Goal: Ask a question

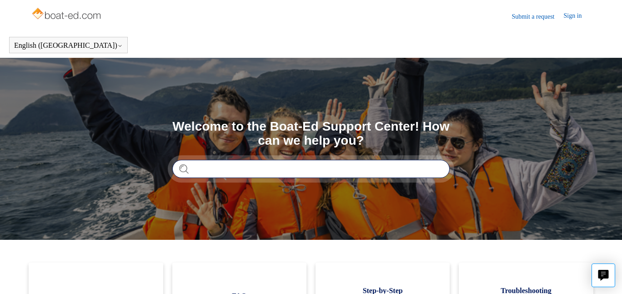
click at [278, 168] on input "Search" at bounding box center [310, 169] width 277 height 18
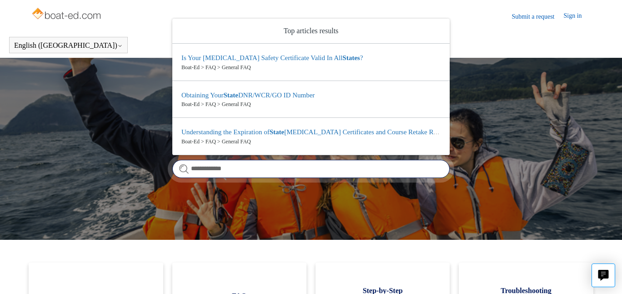
type input "**********"
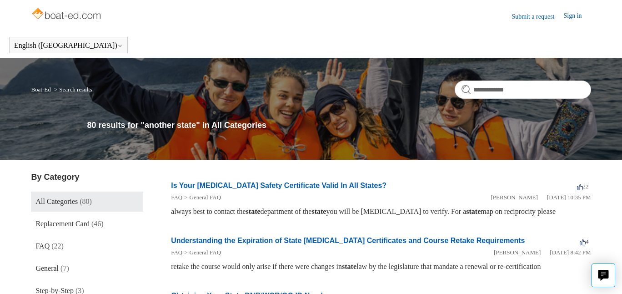
click at [73, 13] on img at bounding box center [67, 14] width 72 height 18
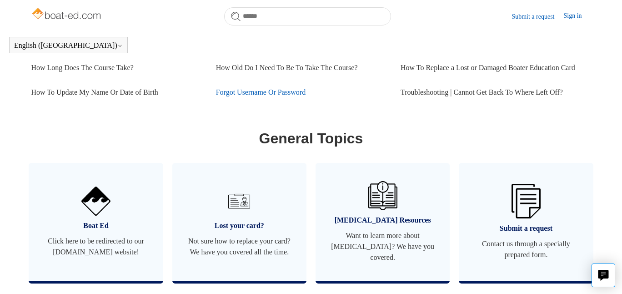
scroll to position [456, 0]
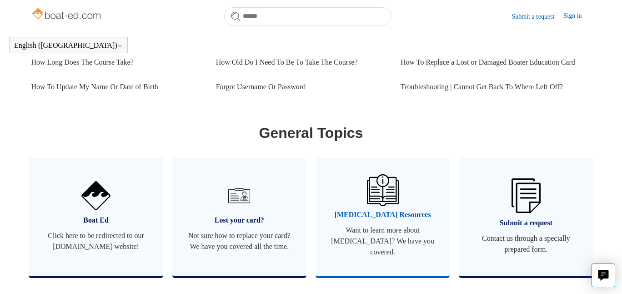
scroll to position [461, 0]
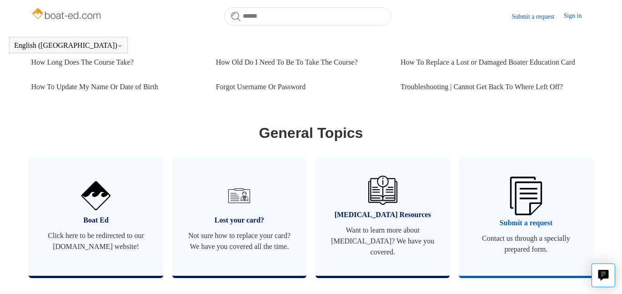
click at [520, 206] on img at bounding box center [526, 195] width 32 height 38
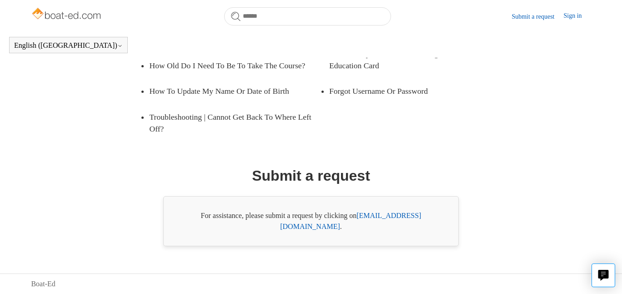
click at [393, 226] on link "support@boat-ed.com" at bounding box center [350, 220] width 141 height 19
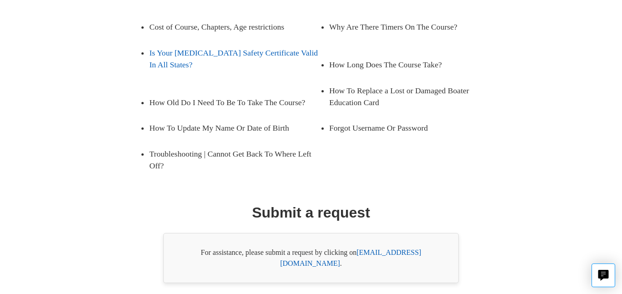
scroll to position [25, 0]
